Goal: Find specific page/section: Find specific page/section

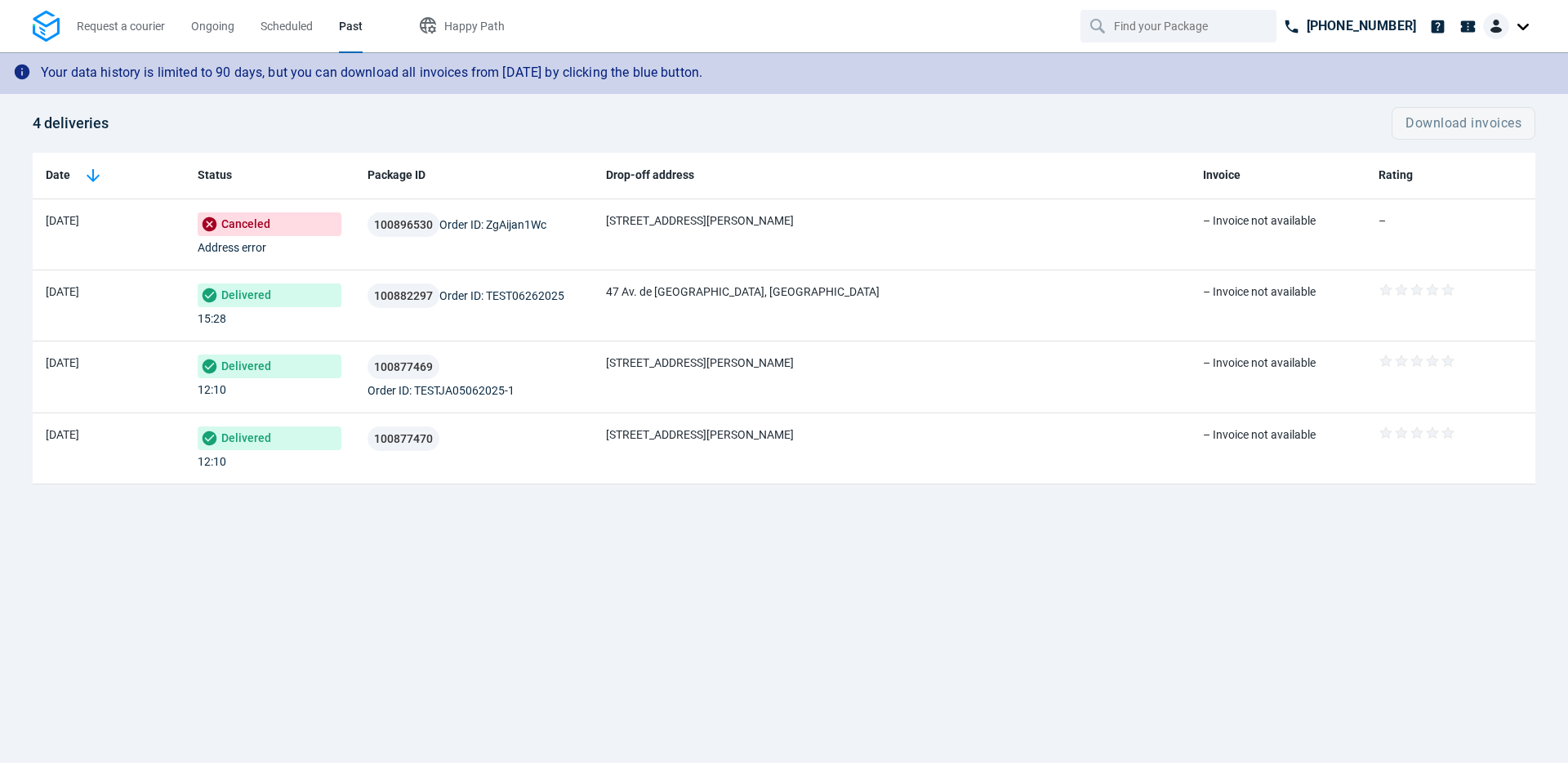
click at [736, 176] on th "Drop-off address" at bounding box center [891, 176] width 596 height 47
click at [97, 170] on img at bounding box center [93, 175] width 20 height 20
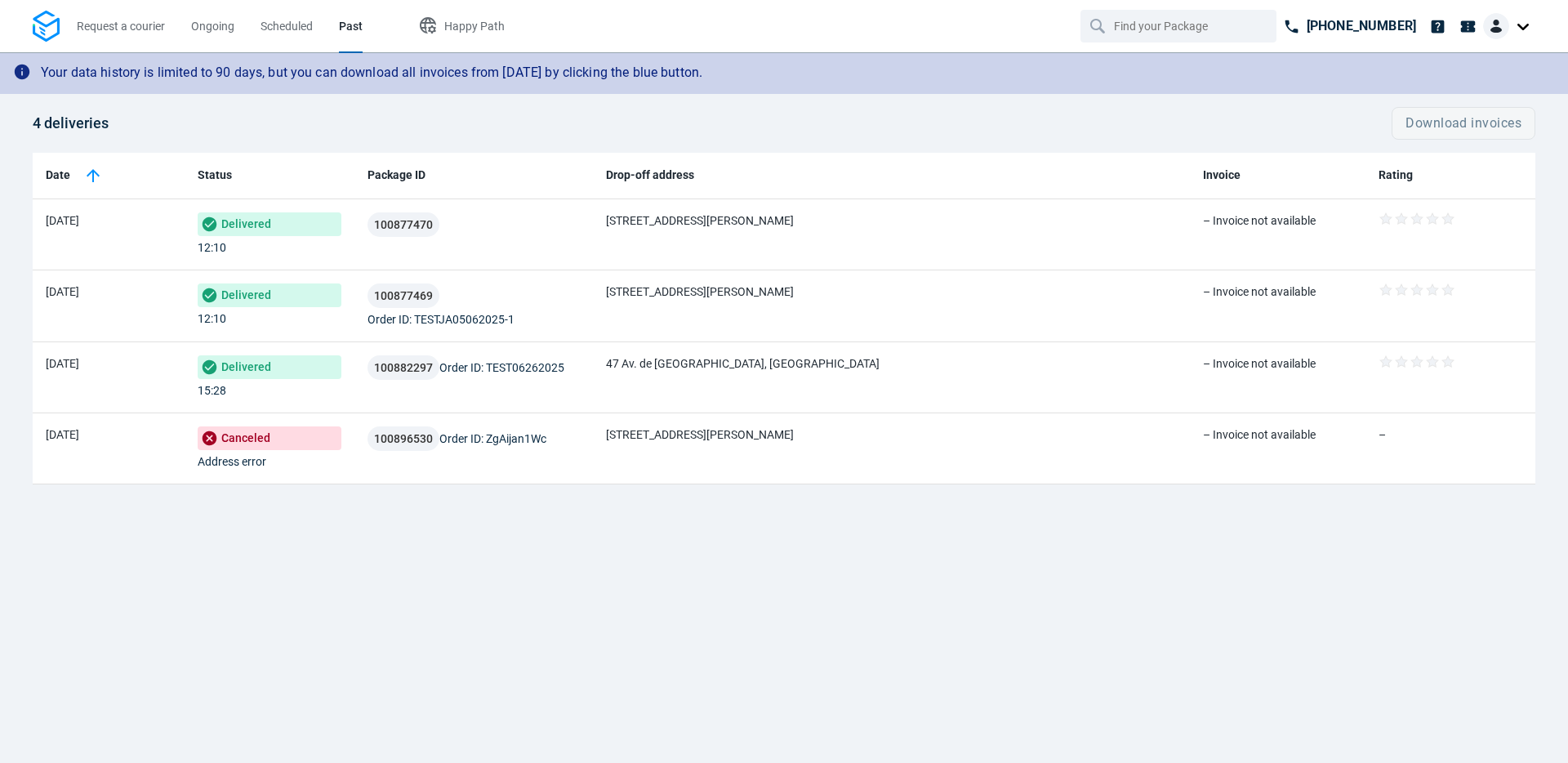
click at [97, 170] on img at bounding box center [93, 175] width 20 height 20
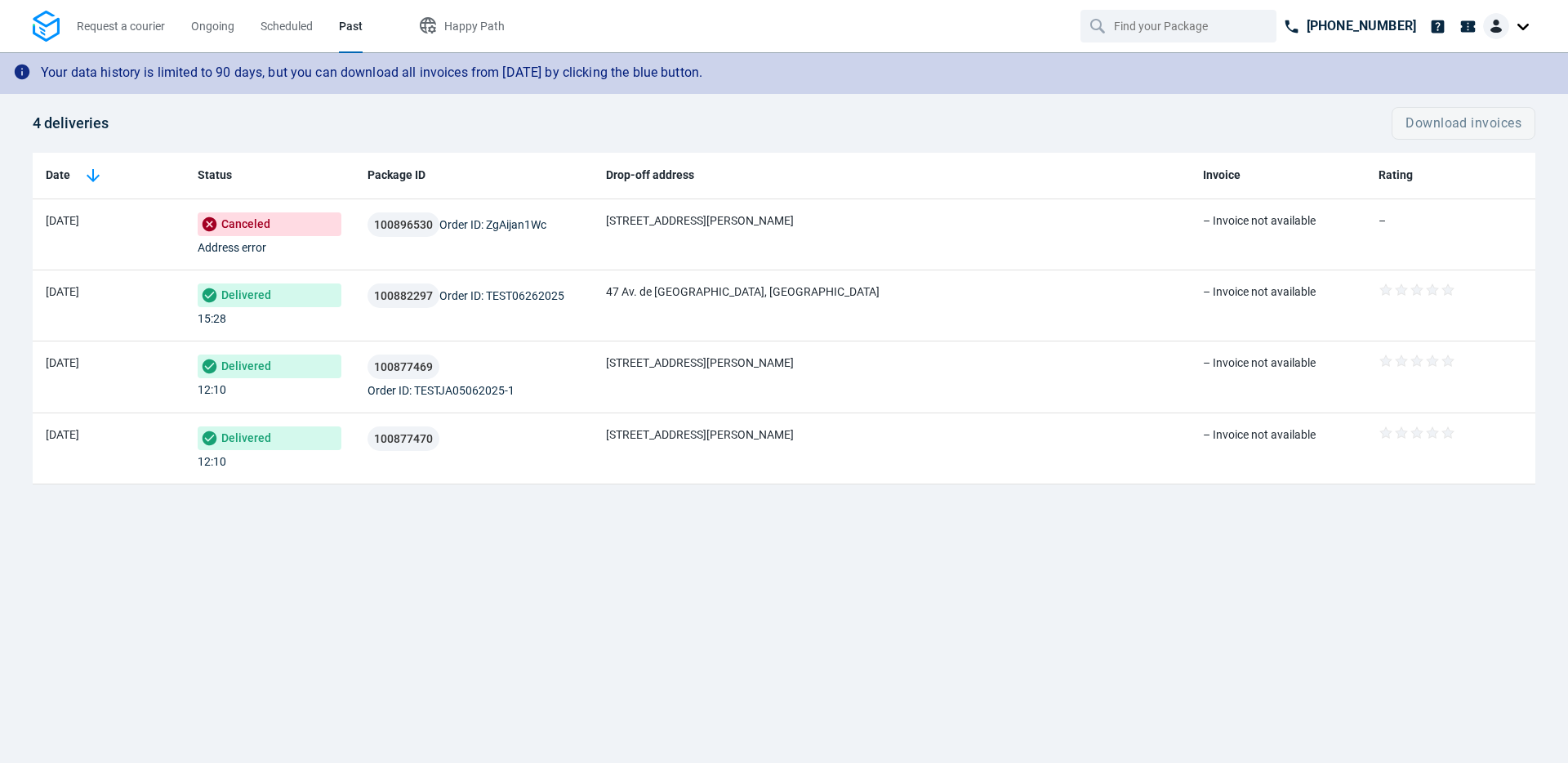
click at [97, 170] on img at bounding box center [93, 175] width 20 height 20
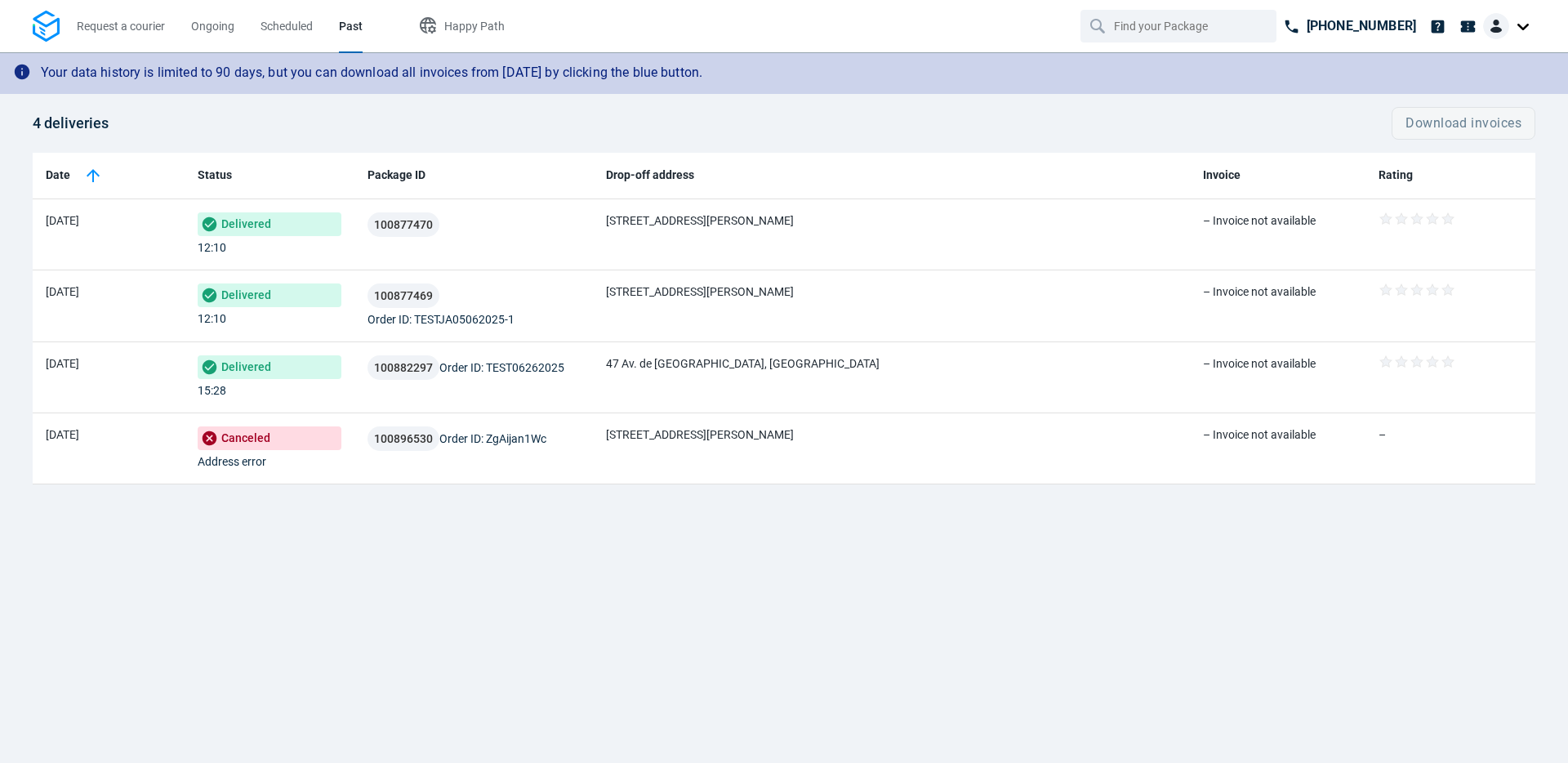
click at [97, 170] on img at bounding box center [93, 175] width 20 height 20
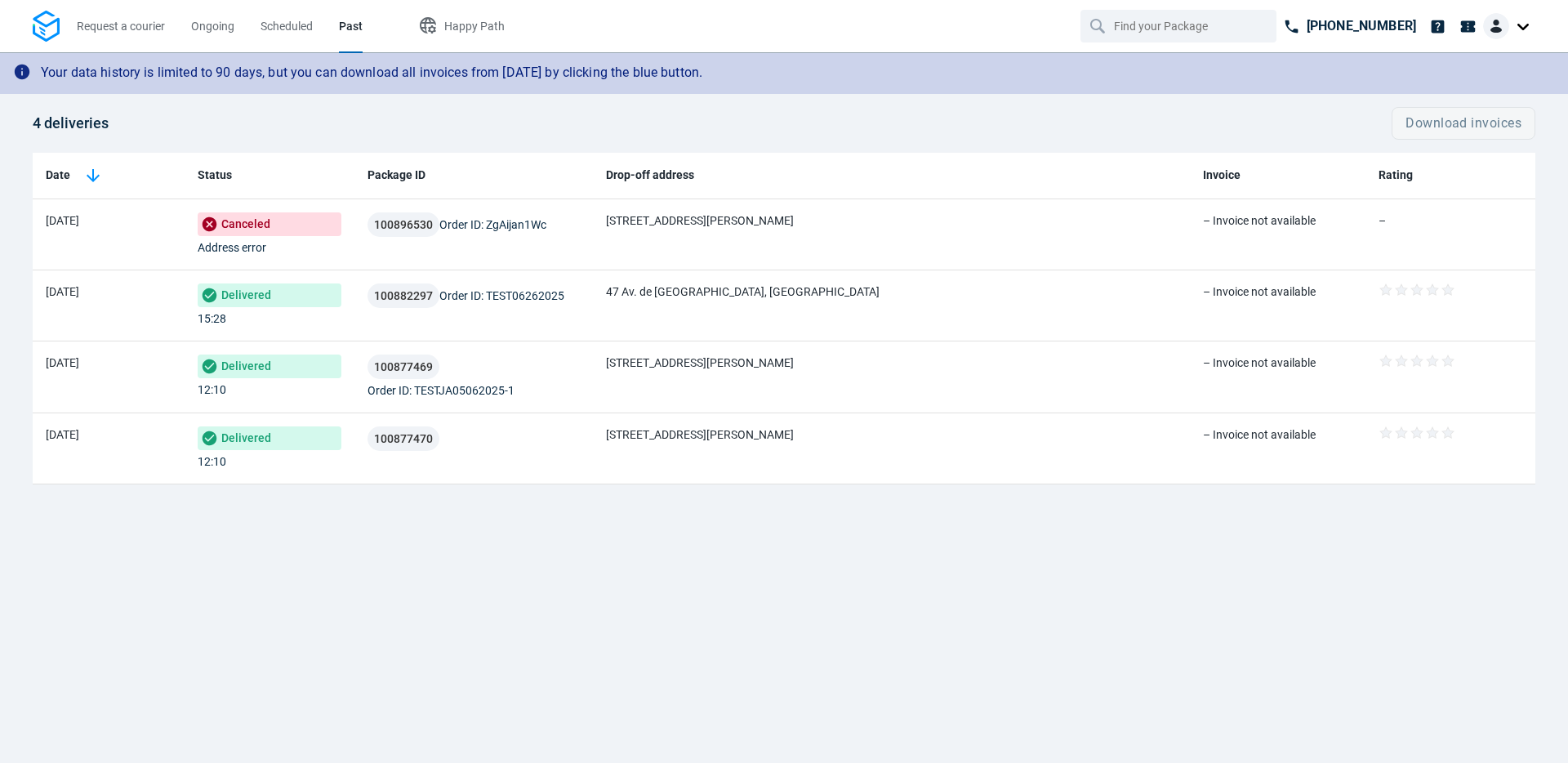
click at [90, 178] on img at bounding box center [93, 175] width 20 height 20
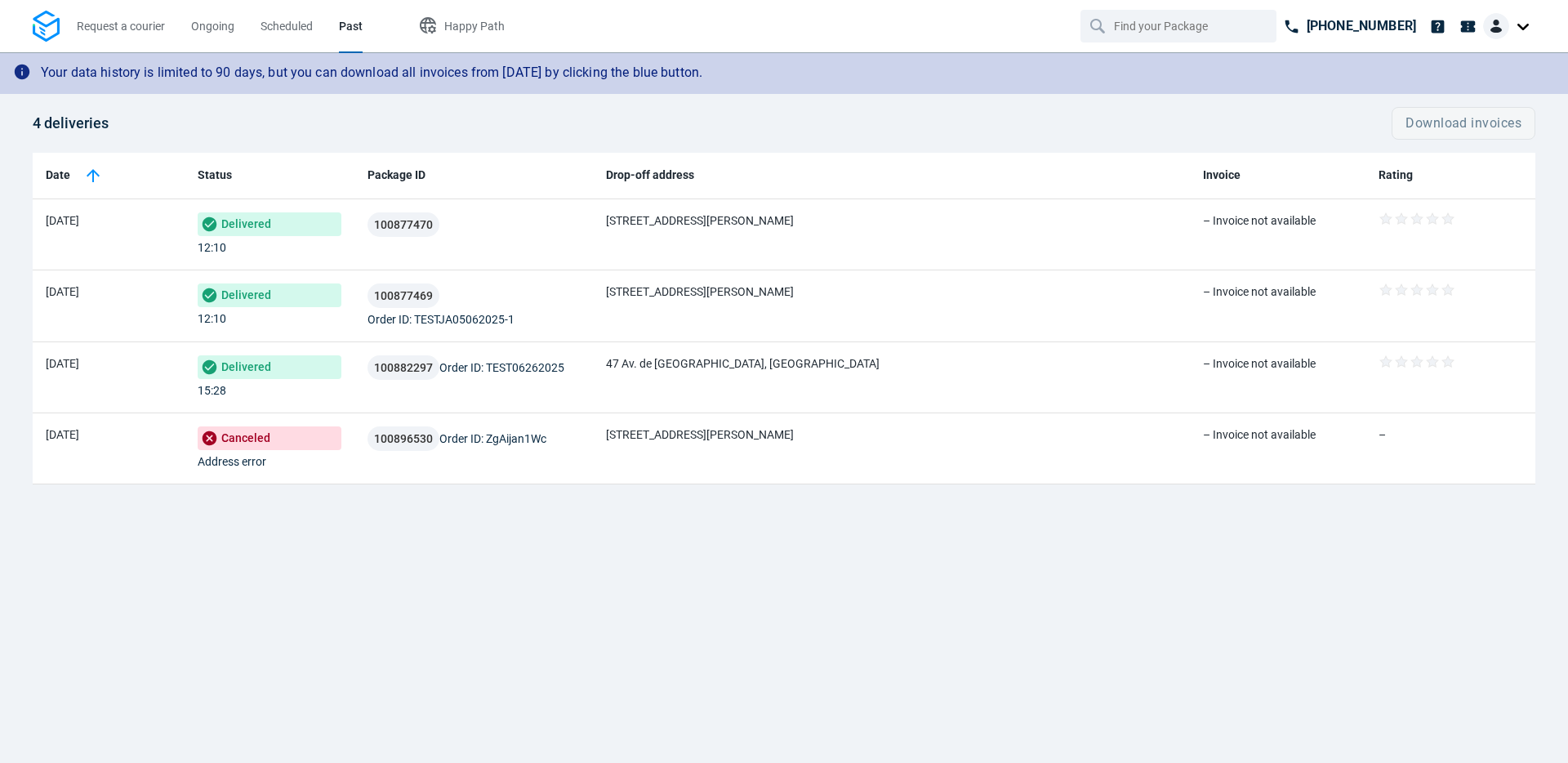
click at [90, 178] on img at bounding box center [93, 175] width 20 height 20
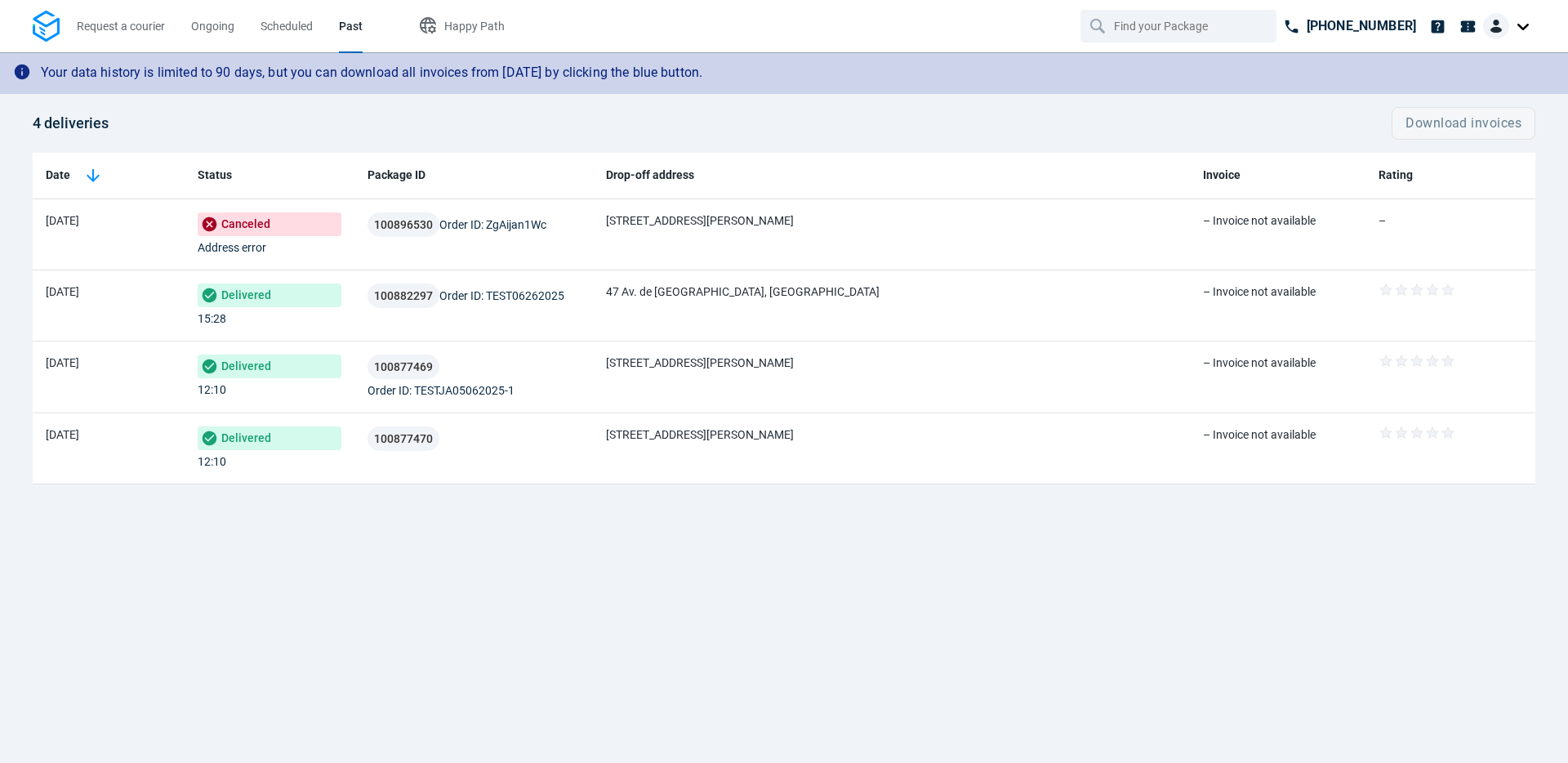
click at [1522, 27] on div at bounding box center [1509, 26] width 52 height 26
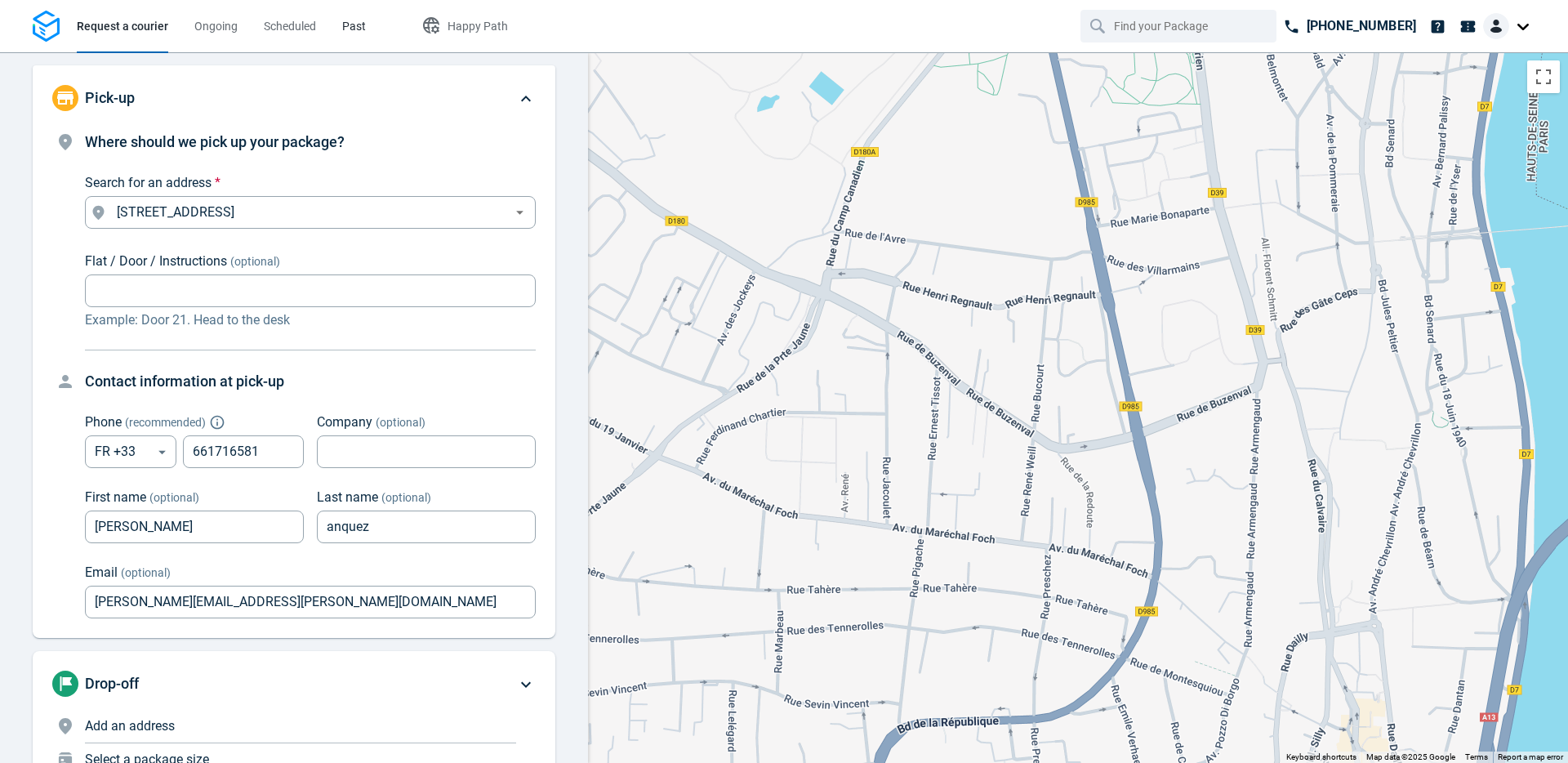
click at [353, 28] on span "Past" at bounding box center [353, 26] width 23 height 13
